Goal: Transaction & Acquisition: Download file/media

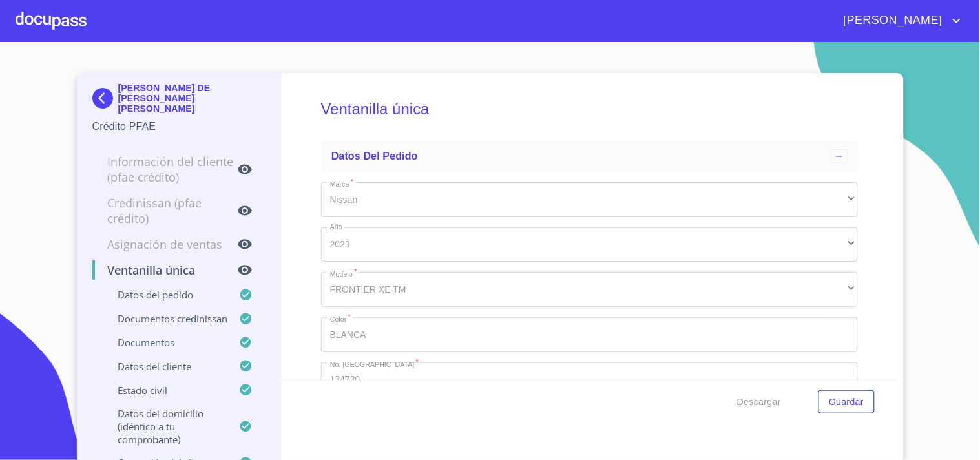
click at [81, 29] on div at bounding box center [50, 20] width 71 height 41
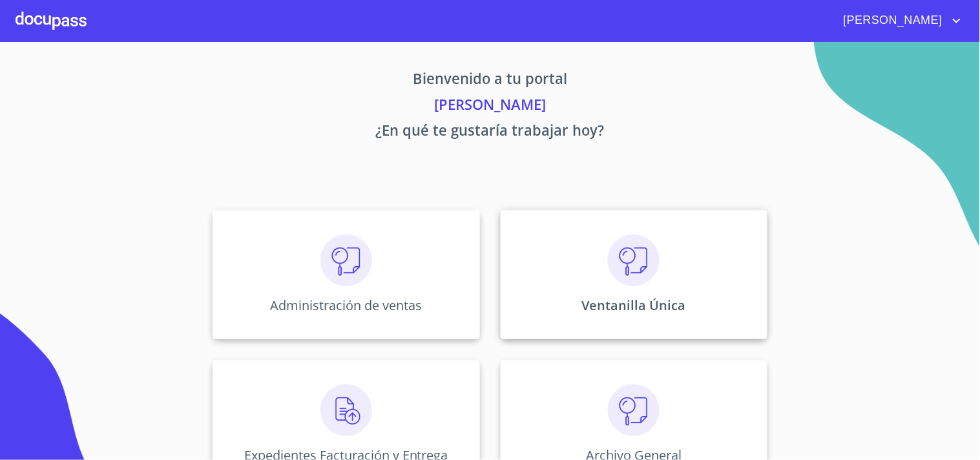
click at [695, 295] on div "Ventanilla Única" at bounding box center [633, 274] width 267 height 129
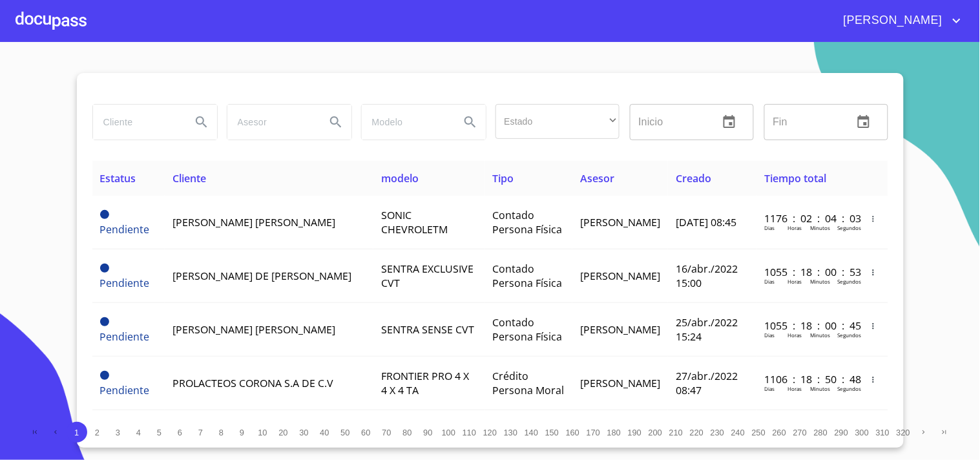
click at [98, 123] on input "search" at bounding box center [137, 122] width 88 height 35
type input "a"
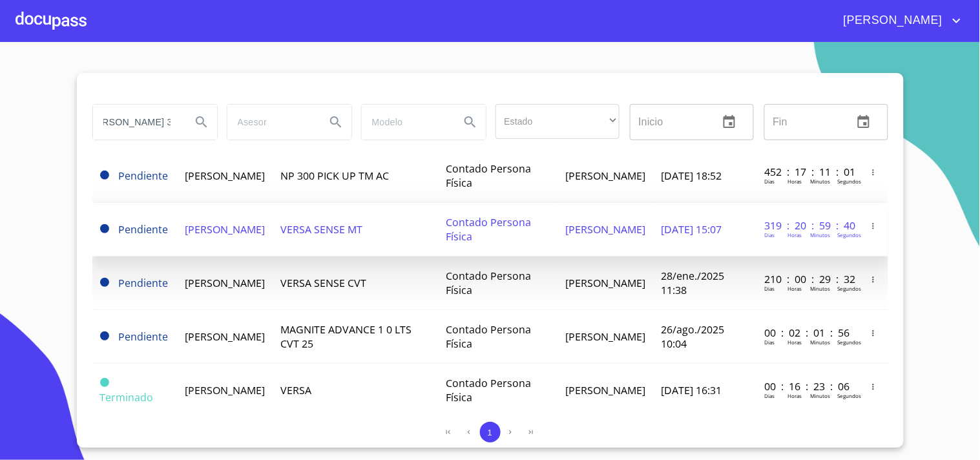
scroll to position [72, 0]
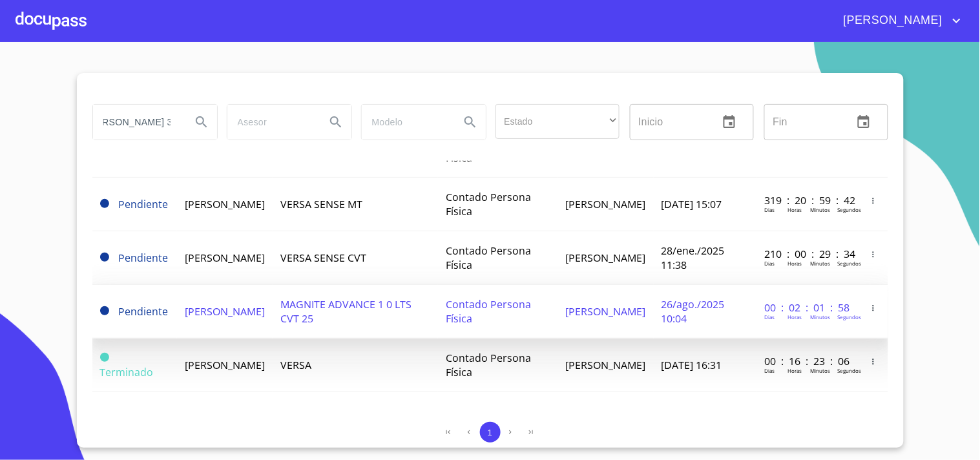
type input "AMELIA ANGULO 3"
click at [787, 318] on p "Horas" at bounding box center [794, 316] width 14 height 7
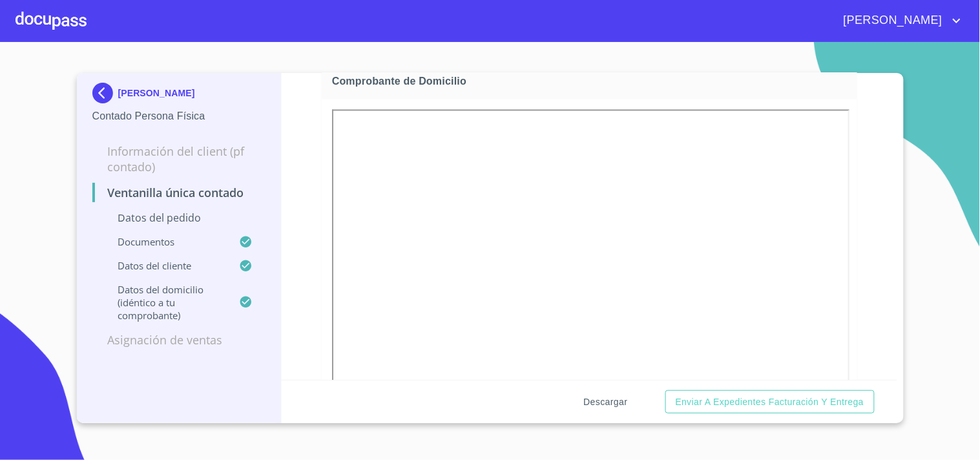
scroll to position [717, 0]
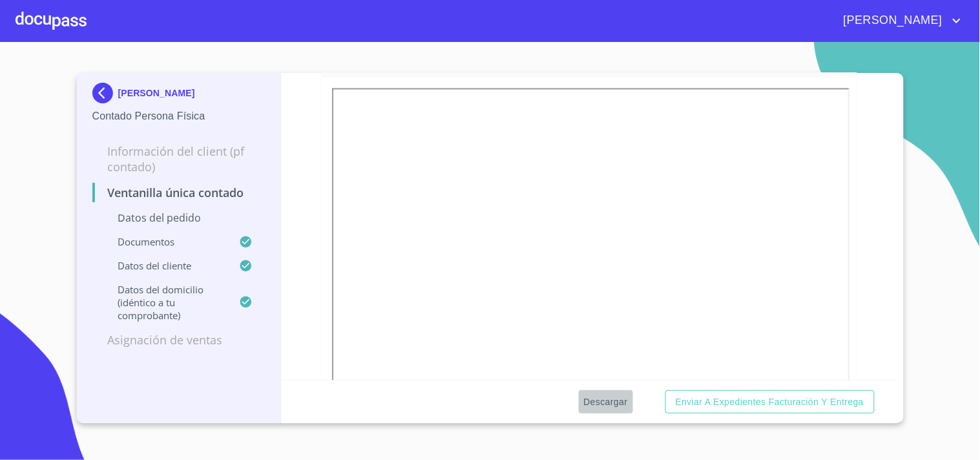
click at [615, 404] on span "Descargar" at bounding box center [606, 402] width 44 height 16
click at [90, 36] on div "[PERSON_NAME]" at bounding box center [490, 20] width 980 height 41
click at [83, 30] on div at bounding box center [50, 20] width 71 height 41
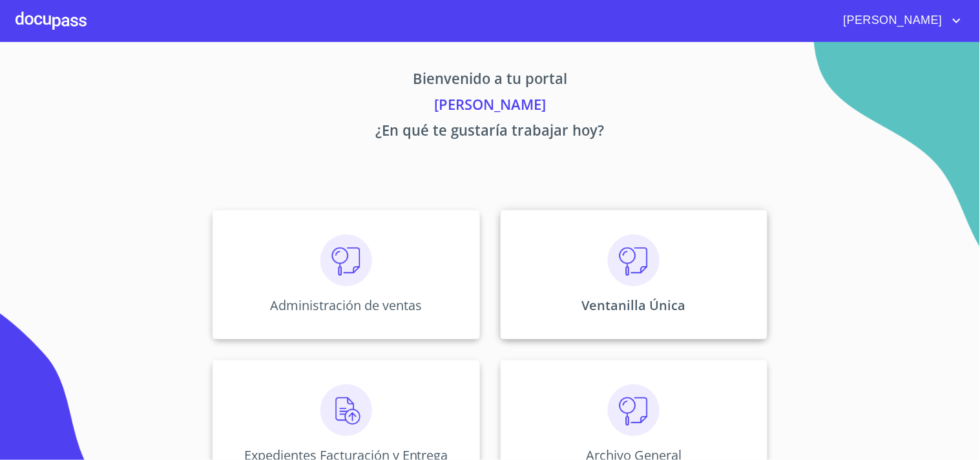
click at [566, 250] on div "Ventanilla Única" at bounding box center [633, 274] width 267 height 129
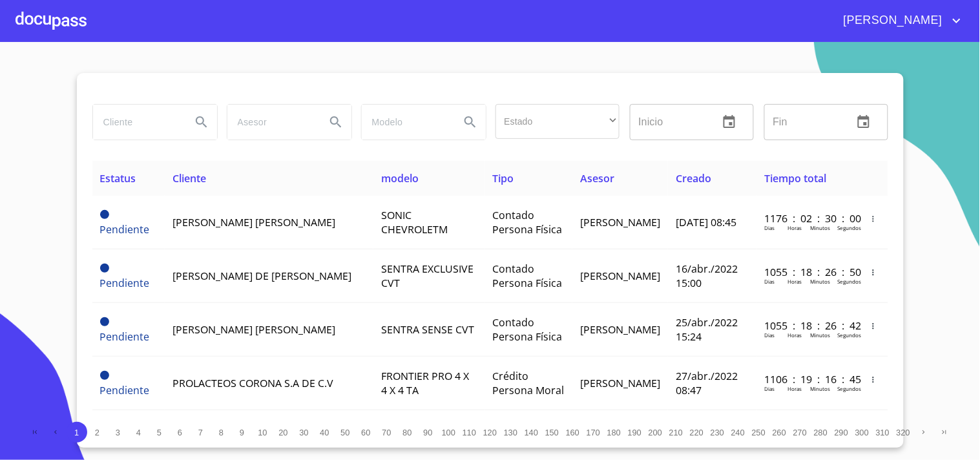
click at [158, 115] on input "search" at bounding box center [137, 122] width 88 height 35
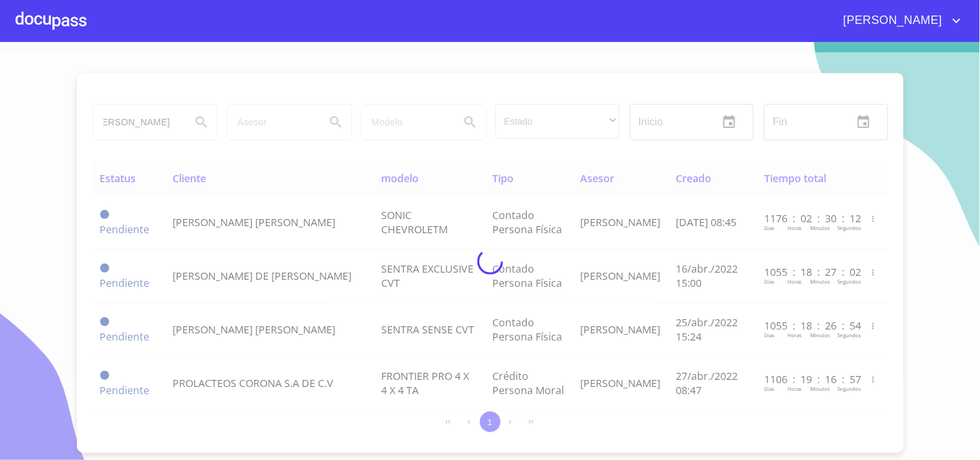
type input "ORLANDO EZEQUIEL"
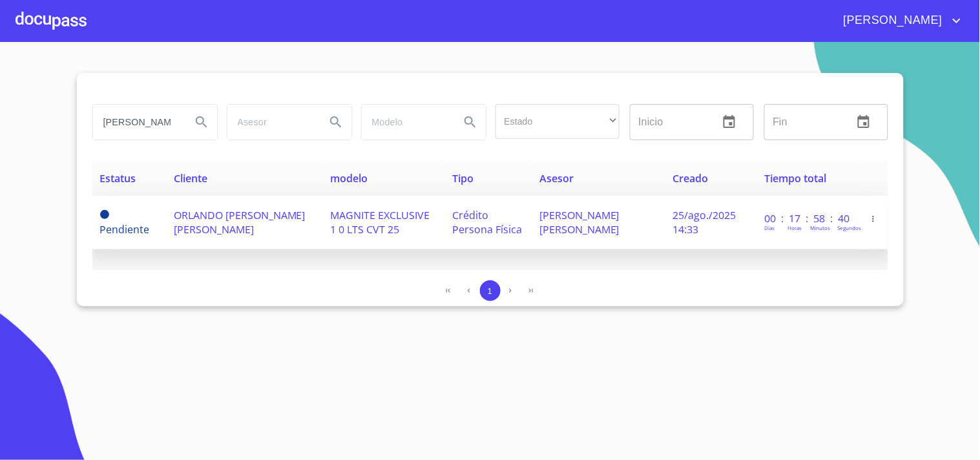
click at [467, 232] on span "Crédito Persona Física" at bounding box center [487, 222] width 70 height 28
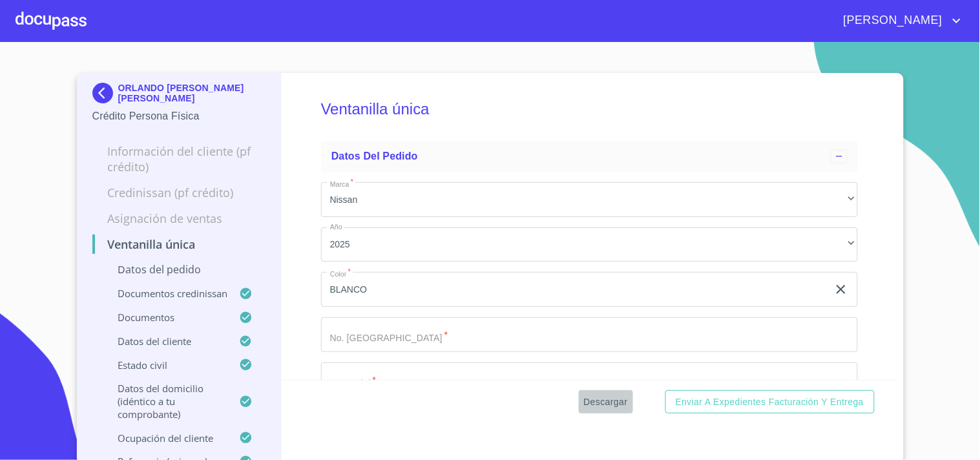
click at [592, 404] on span "Descargar" at bounding box center [606, 402] width 44 height 16
click at [74, 23] on div at bounding box center [50, 20] width 71 height 41
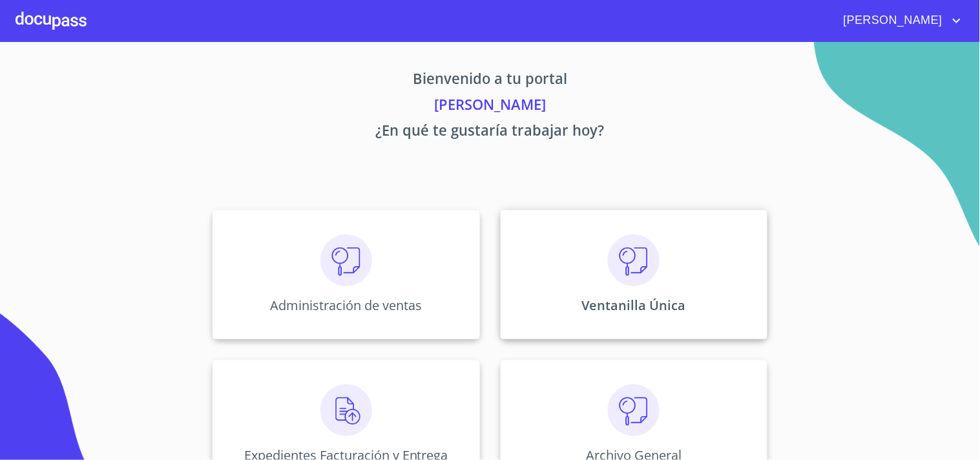
click at [675, 262] on div "Ventanilla Única" at bounding box center [633, 274] width 267 height 129
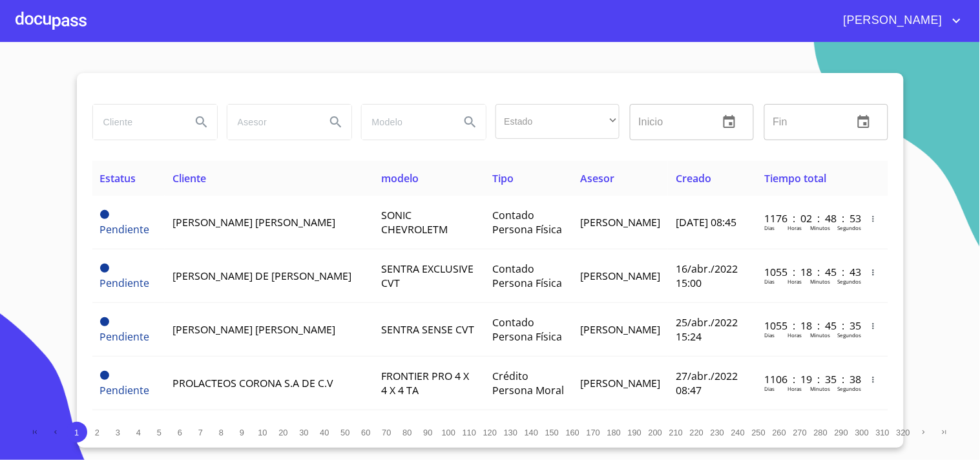
click at [132, 145] on div at bounding box center [154, 122] width 134 height 46
click at [159, 124] on input "search" at bounding box center [137, 122] width 88 height 35
type input "ROSA PATRICIA"
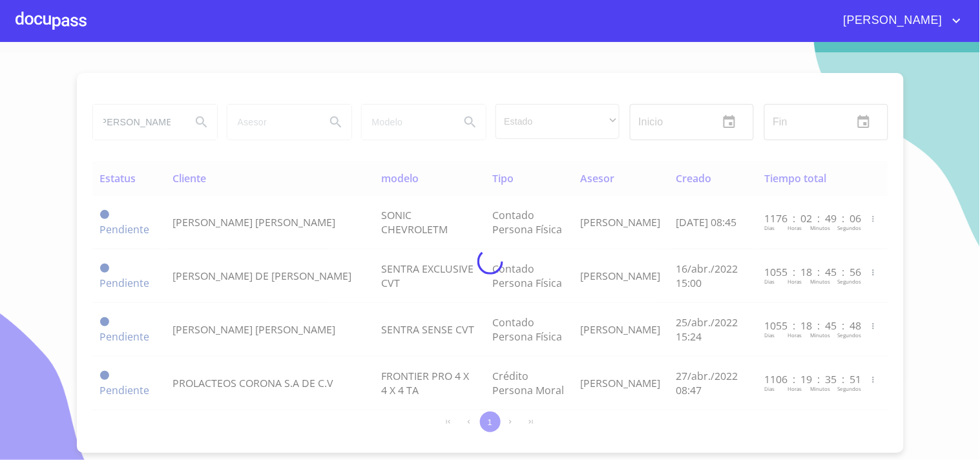
scroll to position [0, 0]
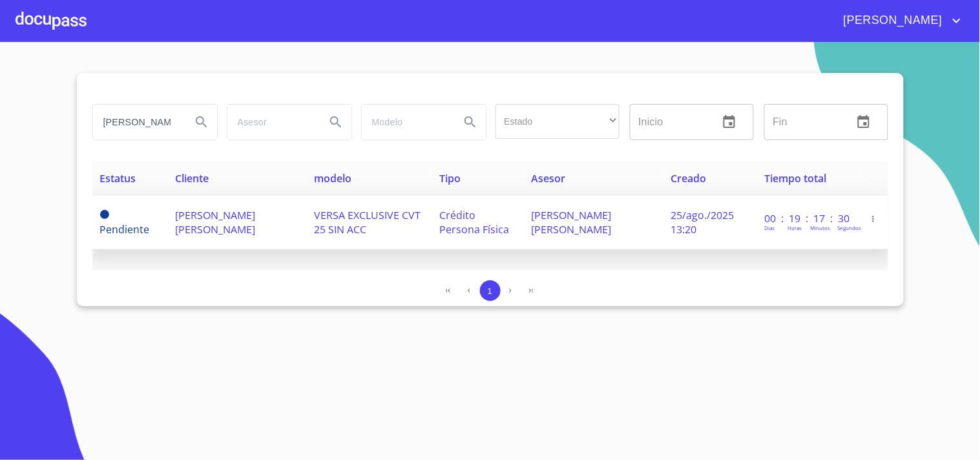
click at [376, 225] on td "VERSA EXCLUSIVE CVT 25 SIN ACC" at bounding box center [368, 223] width 125 height 54
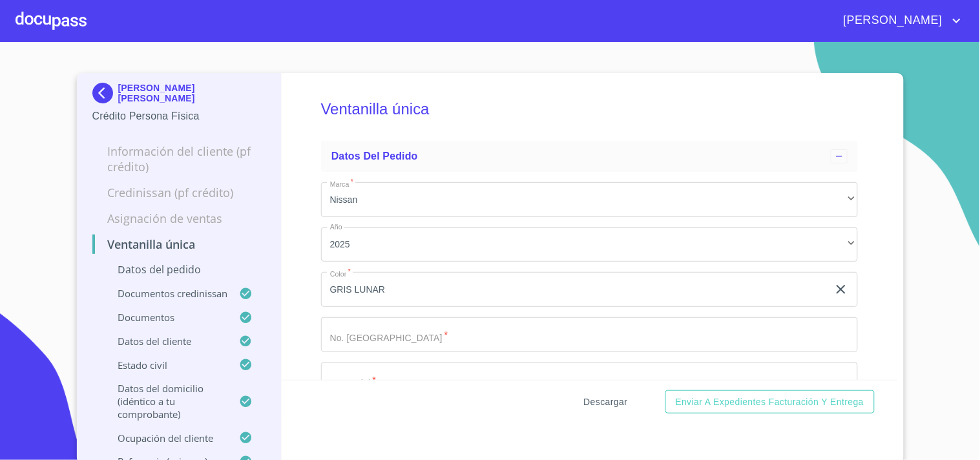
click at [611, 401] on span "Descargar" at bounding box center [606, 402] width 44 height 16
click at [85, 5] on div at bounding box center [50, 20] width 71 height 41
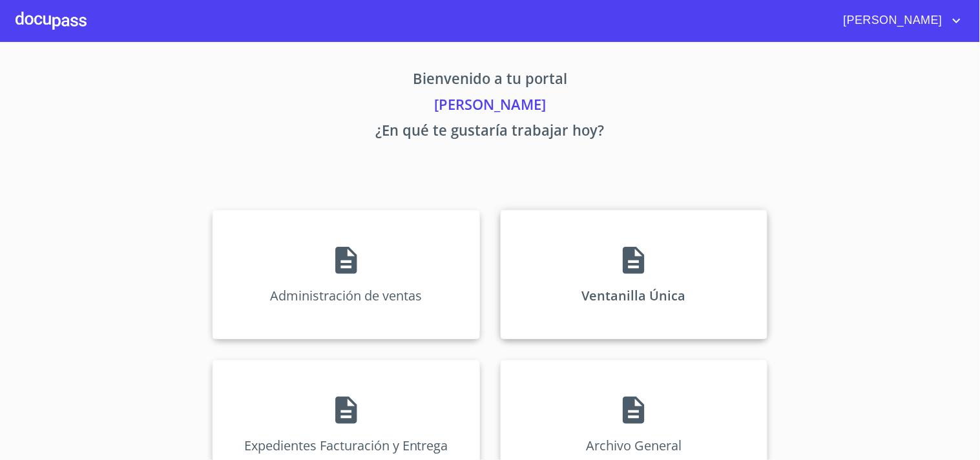
click at [608, 254] on div "Ventanilla Única" at bounding box center [633, 274] width 267 height 129
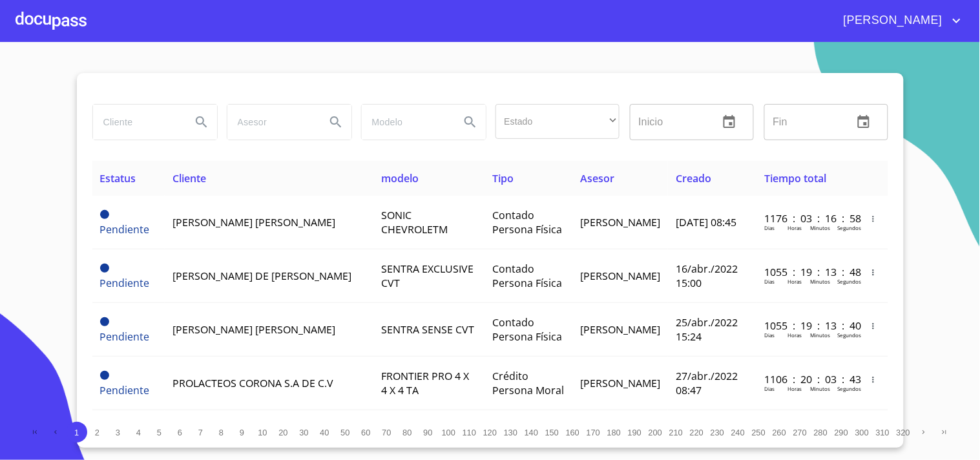
click at [123, 113] on input "search" at bounding box center [137, 122] width 88 height 35
type input "ALAN MICHELLE"
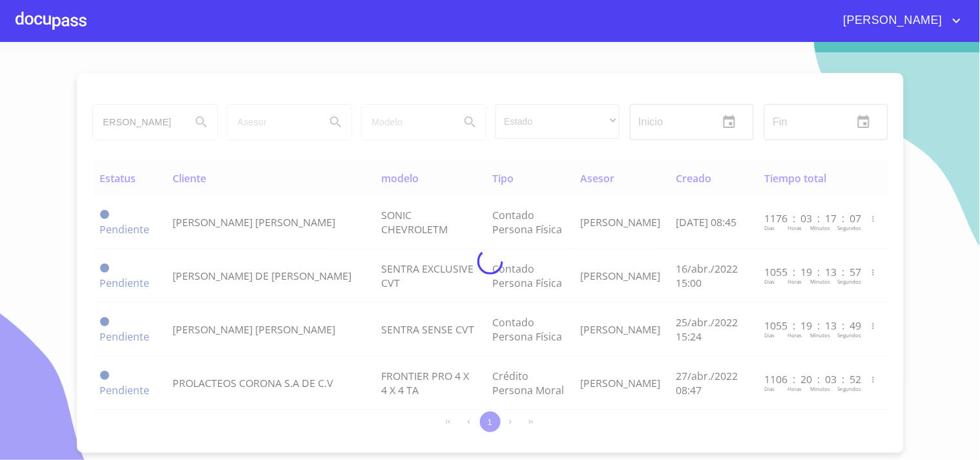
scroll to position [0, 0]
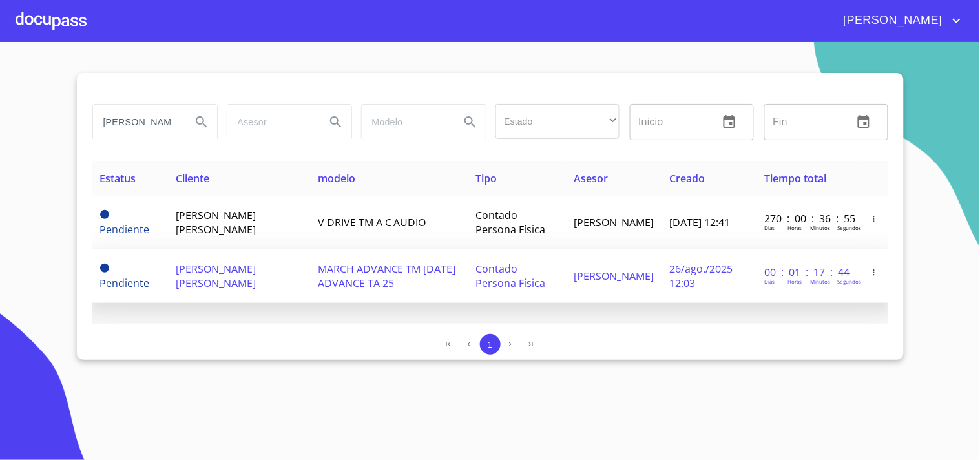
click at [666, 282] on td "26/ago./2025 12:03" at bounding box center [709, 276] width 95 height 54
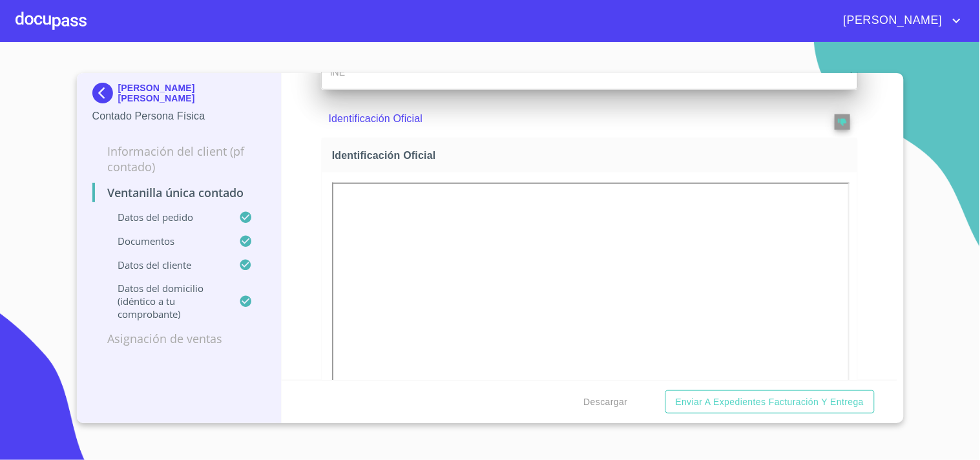
scroll to position [717, 0]
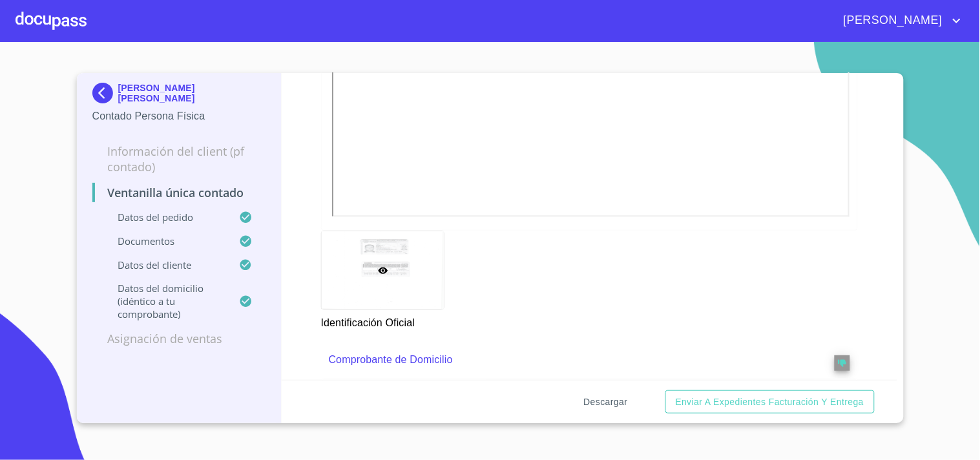
click at [622, 402] on span "Descargar" at bounding box center [606, 402] width 44 height 16
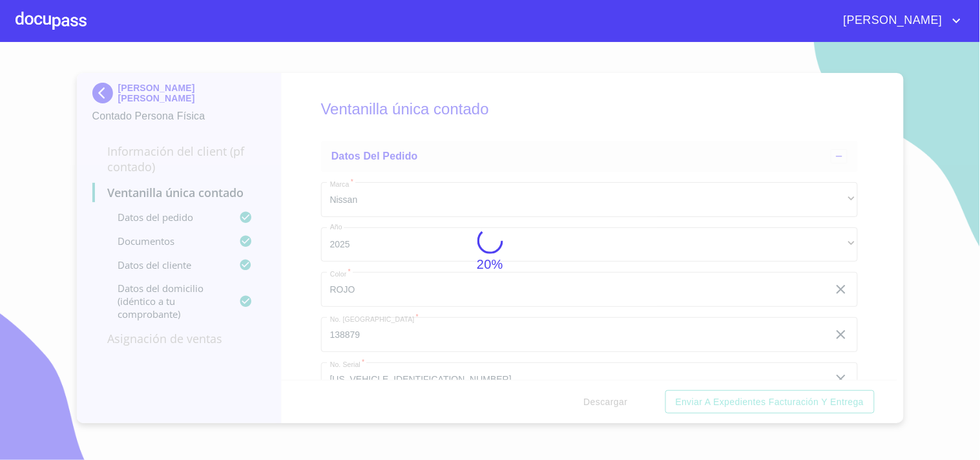
scroll to position [717, 0]
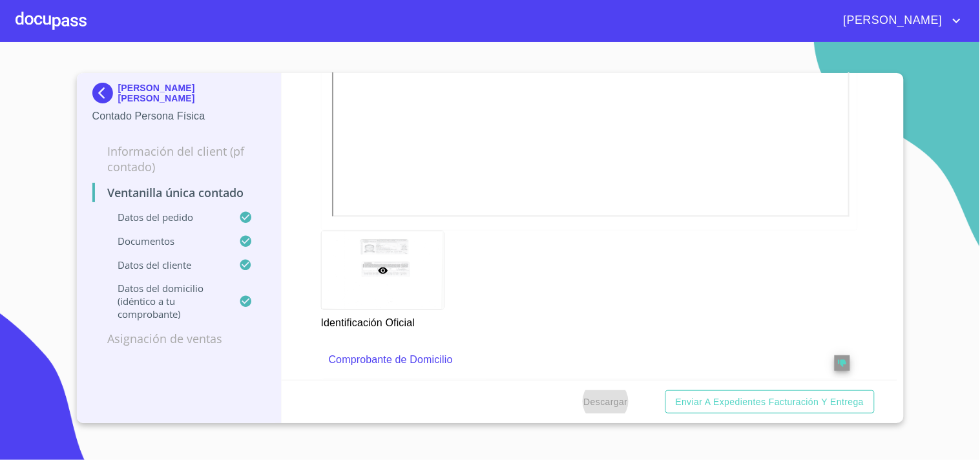
click at [46, 5] on div at bounding box center [50, 20] width 71 height 41
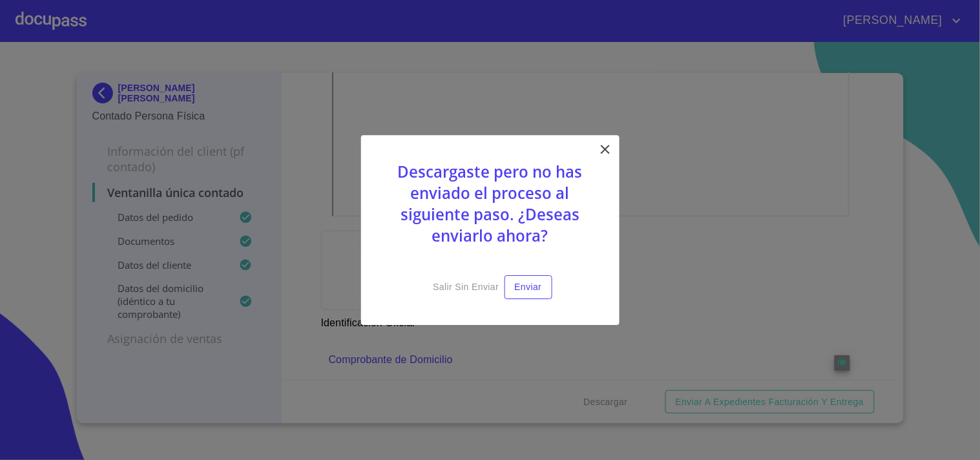
click at [607, 143] on icon at bounding box center [604, 148] width 15 height 15
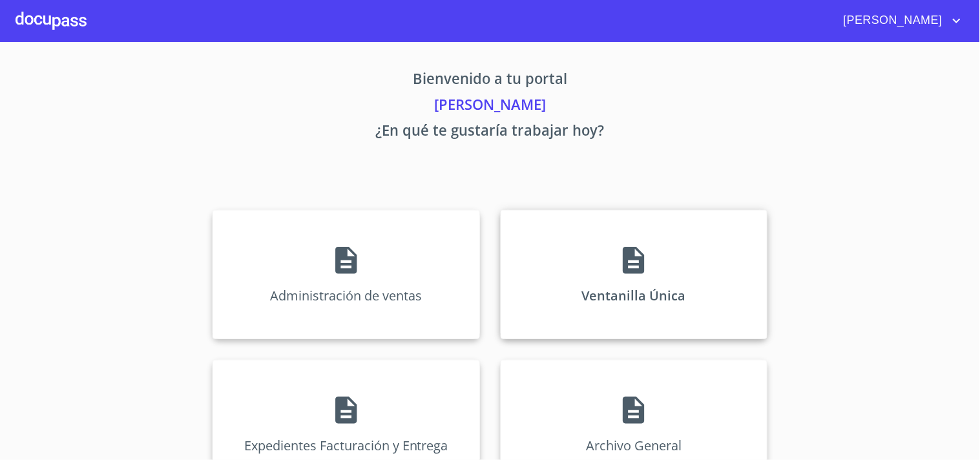
click at [624, 222] on div "Ventanilla Única" at bounding box center [633, 274] width 267 height 129
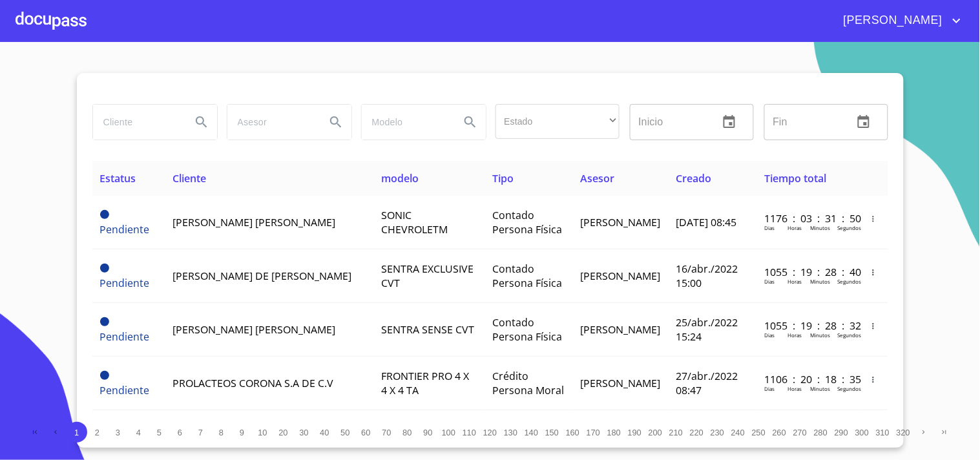
click at [119, 127] on input "search" at bounding box center [137, 122] width 88 height 35
type input "p"
type input "[PERSON_NAME]"
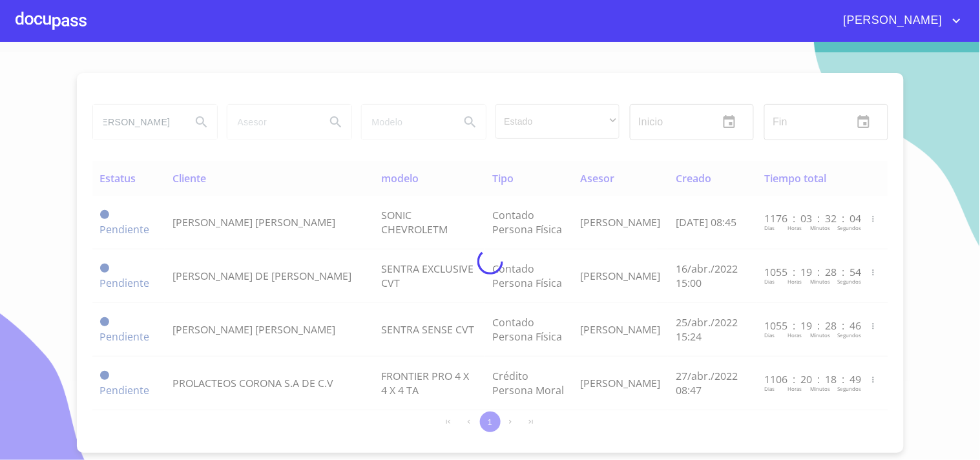
scroll to position [0, 0]
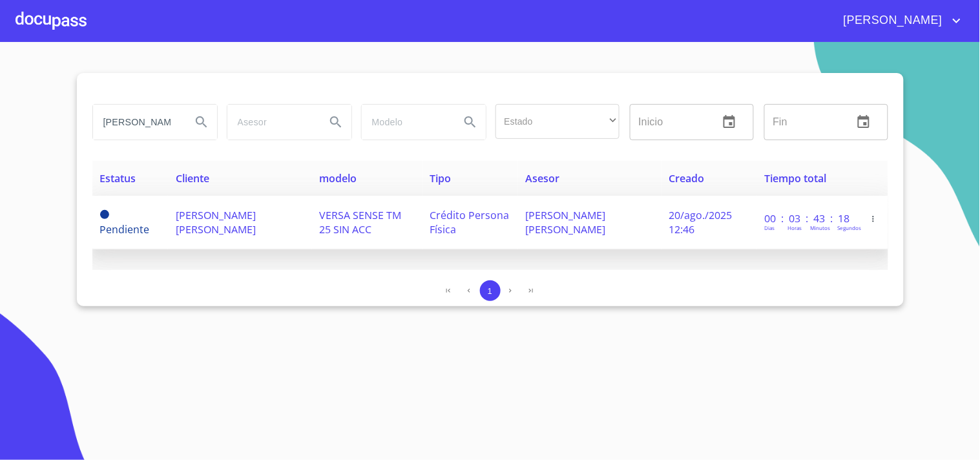
click at [557, 227] on span "[PERSON_NAME] [PERSON_NAME]" at bounding box center [566, 222] width 80 height 28
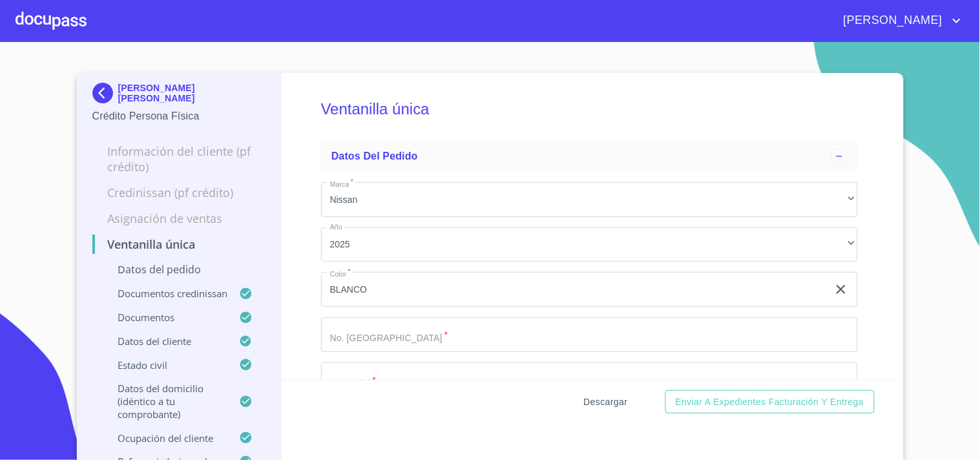
click at [588, 398] on span "Descargar" at bounding box center [606, 402] width 44 height 16
click at [66, 10] on div at bounding box center [50, 20] width 71 height 41
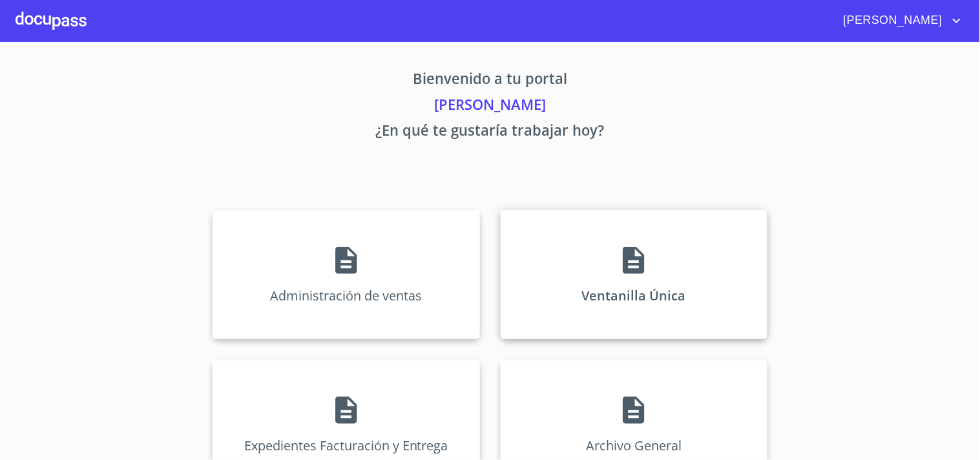
click at [634, 240] on div "Ventanilla Única" at bounding box center [633, 274] width 267 height 129
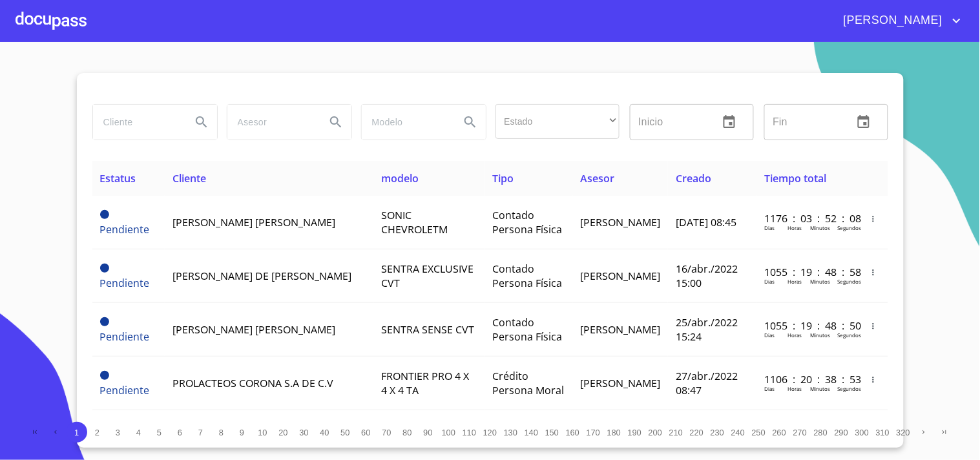
click at [99, 126] on input "search" at bounding box center [137, 122] width 88 height 35
type input "[PERSON_NAME]"
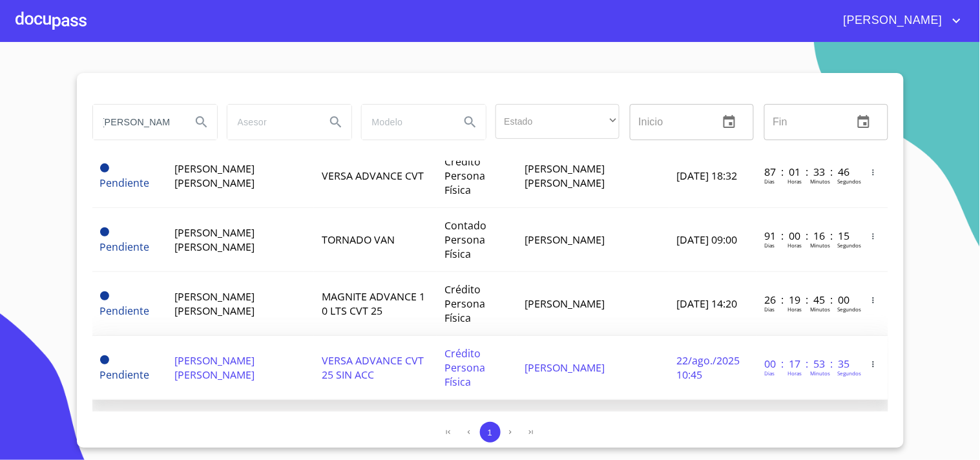
scroll to position [0, 0]
click at [448, 336] on td "Crédito Persona Física" at bounding box center [477, 368] width 80 height 64
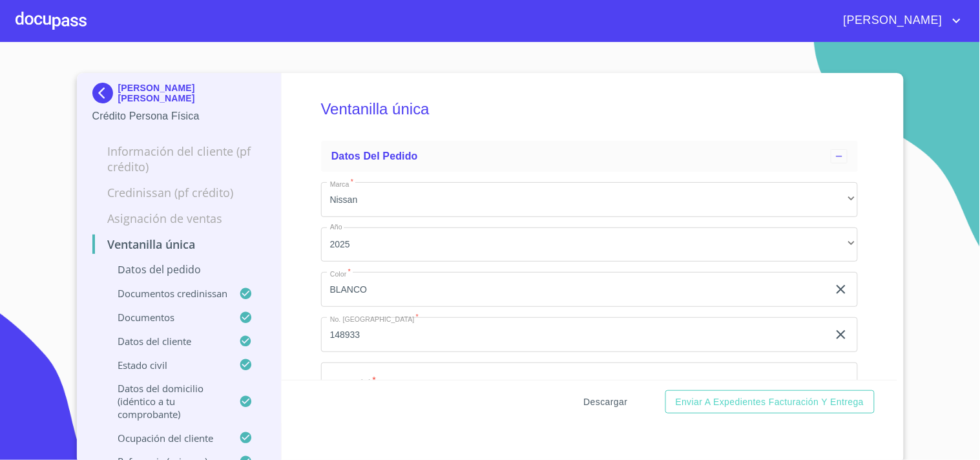
click at [584, 396] on span "Descargar" at bounding box center [606, 402] width 44 height 16
